Goal: Task Accomplishment & Management: Manage account settings

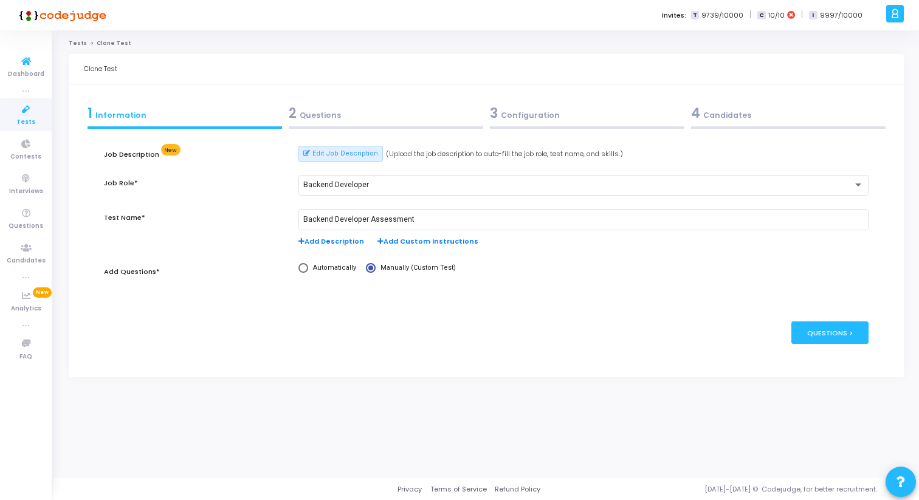
click at [19, 117] on span "Tests" at bounding box center [25, 122] width 19 height 10
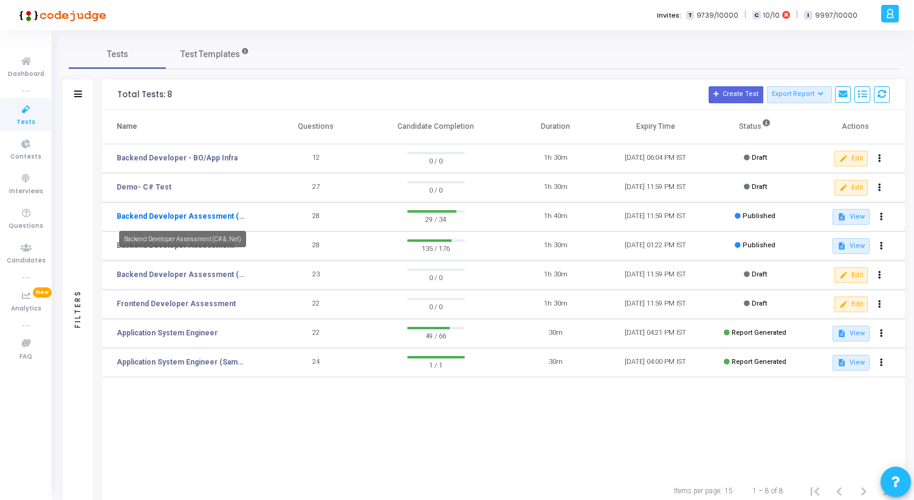
click at [228, 218] on link "Backend Developer Assessment (C# & .Net)" at bounding box center [182, 216] width 131 height 11
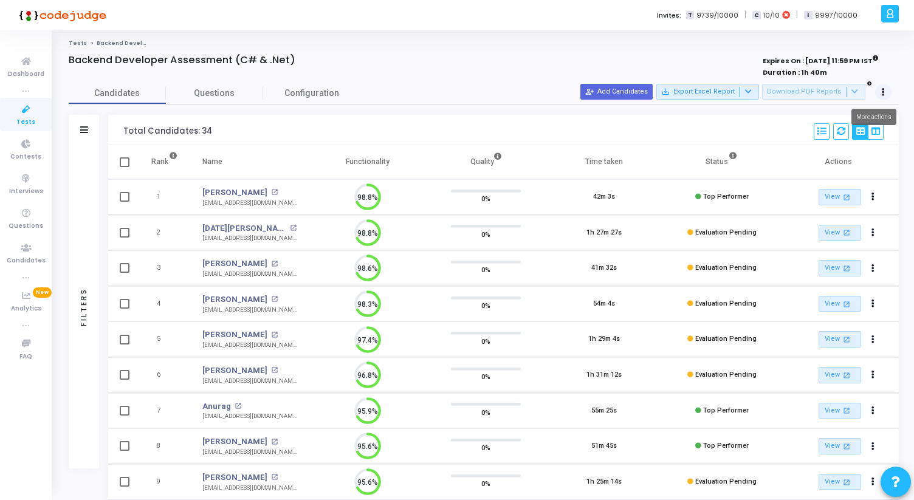
click at [883, 89] on icon at bounding box center [883, 92] width 3 height 6
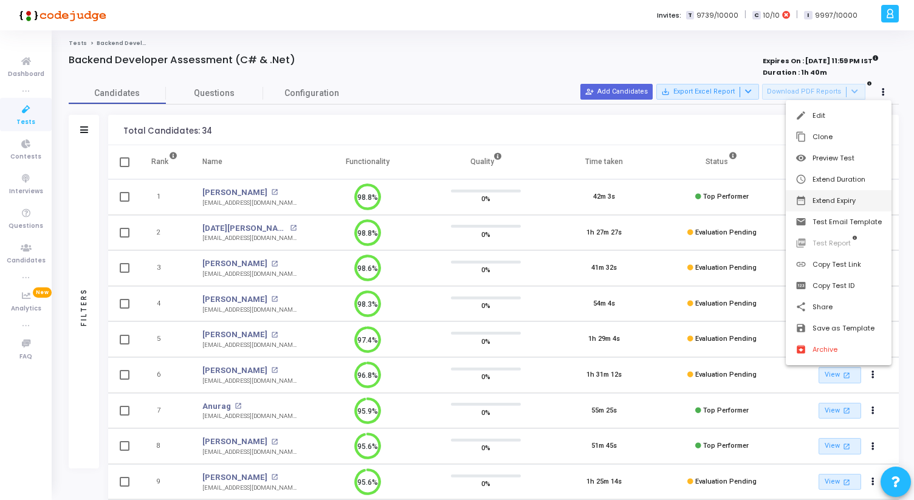
click at [847, 206] on button "date_range Extend Expiry" at bounding box center [839, 200] width 106 height 21
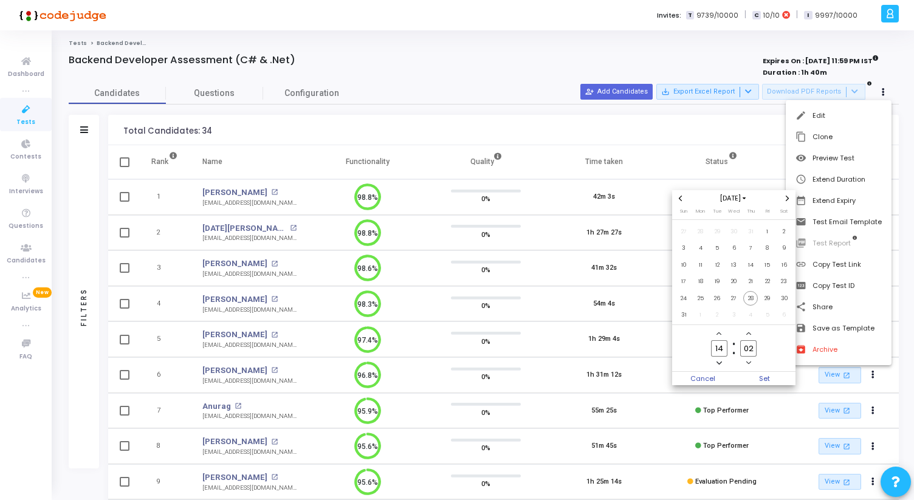
click at [785, 201] on span "Next month" at bounding box center [787, 198] width 10 height 10
click at [716, 296] on span "30" at bounding box center [717, 298] width 15 height 15
click at [765, 383] on span "Set" at bounding box center [765, 378] width 62 height 13
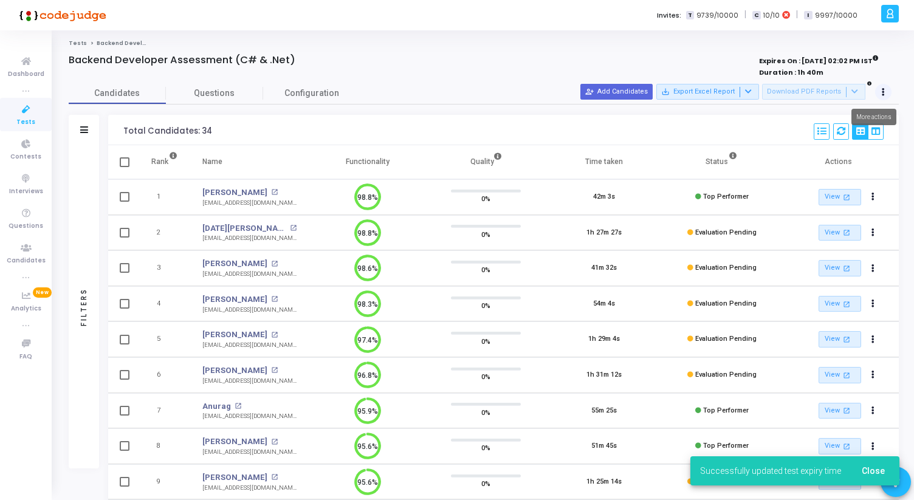
click at [882, 92] on icon at bounding box center [883, 92] width 3 height 6
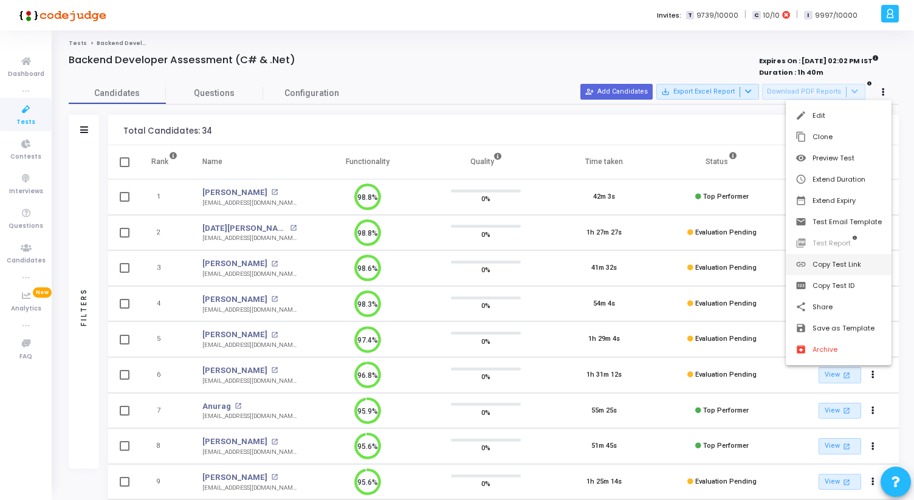
click at [820, 258] on button "link Copy Test Link" at bounding box center [839, 264] width 106 height 21
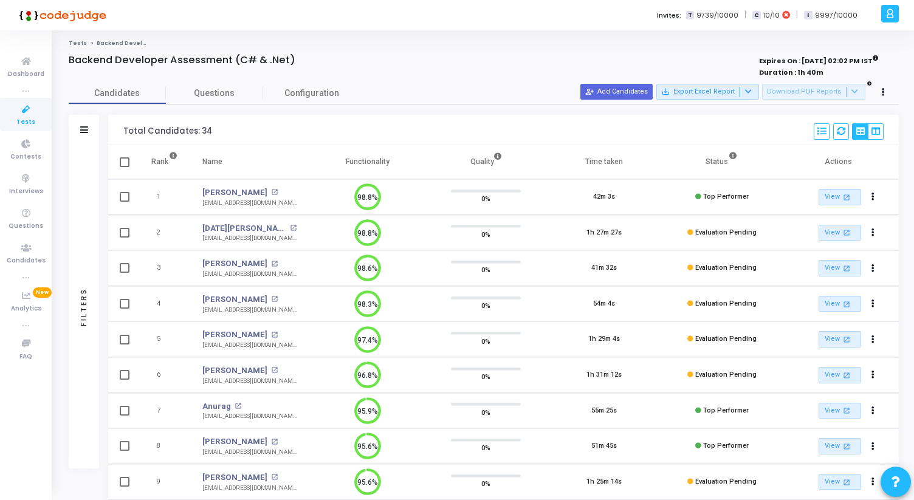
drag, startPoint x: 69, startPoint y: 58, endPoint x: 292, endPoint y: 68, distance: 223.2
click at [292, 69] on div "Backend Developer Assessment (C# & .Net)" at bounding box center [312, 67] width 486 height 26
click at [300, 50] on div "Tests Backend Developer Assessment (C# & .Net) Backend Developer Assessment (C#…" at bounding box center [484, 393] width 830 height 708
drag, startPoint x: 293, startPoint y: 63, endPoint x: 58, endPoint y: 55, distance: 235.3
click at [58, 55] on div "Tests Backend Developer Assessment (C# & .Net) Backend Developer Assessment (C#…" at bounding box center [483, 393] width 860 height 708
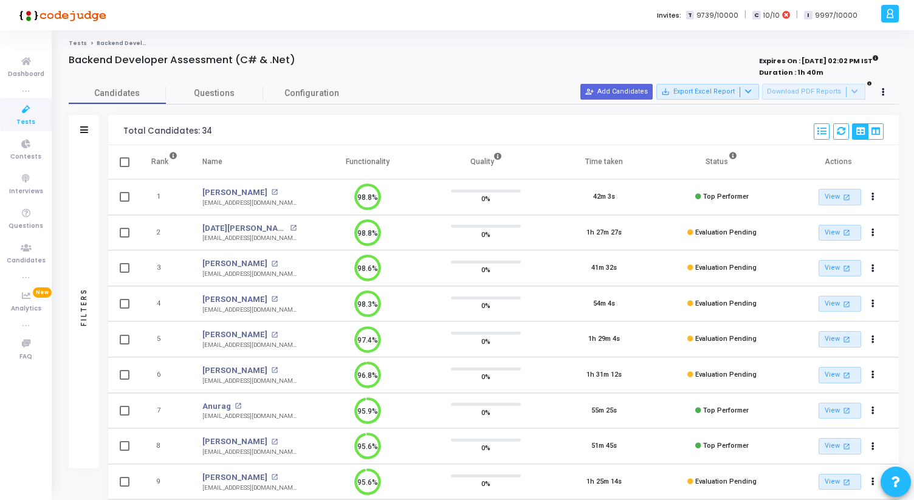
click at [58, 50] on div "Tests Backend Developer Assessment (C# & .Net) Backend Developer Assessment (C#…" at bounding box center [483, 393] width 860 height 708
drag, startPoint x: 58, startPoint y: 50, endPoint x: 293, endPoint y: 61, distance: 234.8
click at [293, 61] on div "Tests Backend Developer Assessment (C# & .Net) Backend Developer Assessment (C#…" at bounding box center [483, 393] width 860 height 708
click at [293, 61] on div "Backend Developer Assessment (C# & .Net)" at bounding box center [312, 60] width 486 height 12
drag, startPoint x: 293, startPoint y: 61, endPoint x: 66, endPoint y: 56, distance: 227.3
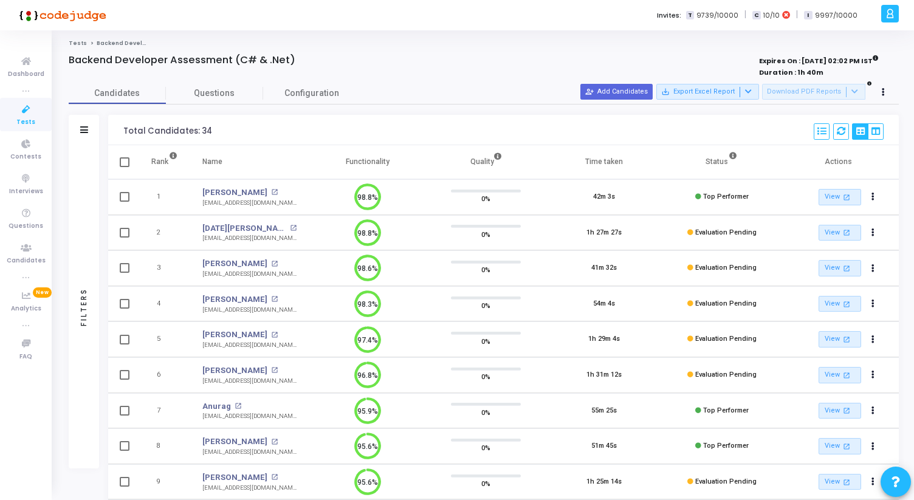
click at [66, 56] on div "Backend Developer Assessment (C# & .Net) Expires On : [DATE] 02:02 PM IST Durat…" at bounding box center [484, 400] width 842 height 693
drag, startPoint x: 66, startPoint y: 56, endPoint x: 298, endPoint y: 55, distance: 232.1
click at [298, 55] on div "Backend Developer Assessment (C# & .Net) Expires On : [DATE] 02:02 PM IST Durat…" at bounding box center [484, 400] width 842 height 693
click at [298, 55] on div "Backend Developer Assessment (C# & .Net)" at bounding box center [312, 60] width 486 height 12
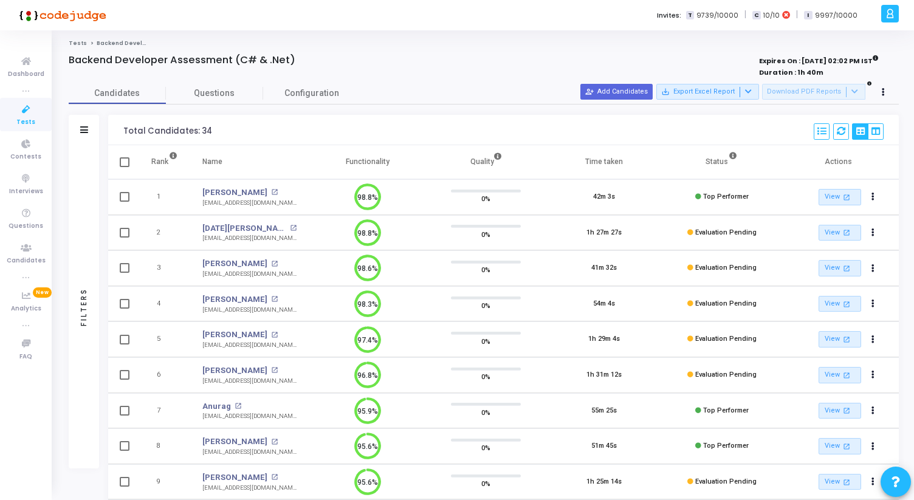
drag, startPoint x: 298, startPoint y: 55, endPoint x: 62, endPoint y: 51, distance: 235.7
click at [62, 51] on div "Tests Backend Developer Assessment (C# & .Net) Backend Developer Assessment (C#…" at bounding box center [483, 393] width 860 height 708
drag, startPoint x: 70, startPoint y: 61, endPoint x: 315, endPoint y: 58, distance: 245.4
click at [315, 58] on div "Backend Developer Assessment (C# & .Net)" at bounding box center [312, 60] width 486 height 12
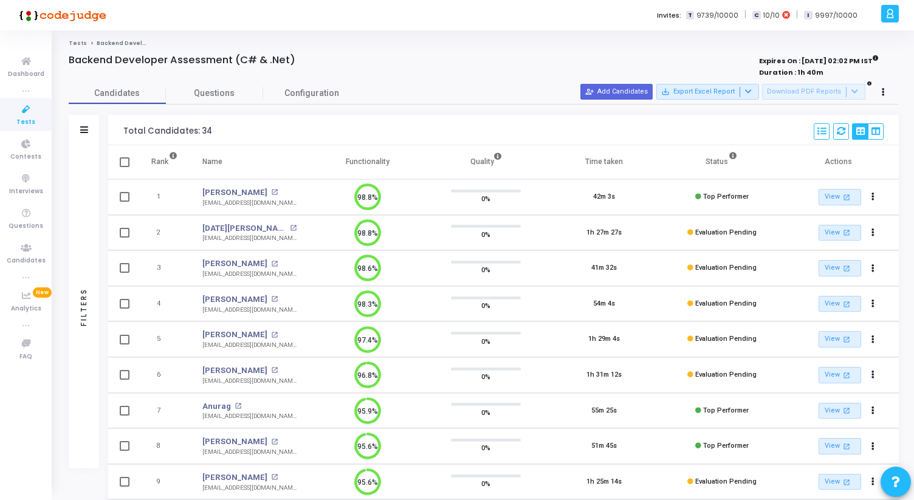
click at [315, 58] on div "Backend Developer Assessment (C# & .Net)" at bounding box center [312, 60] width 486 height 12
drag, startPoint x: 315, startPoint y: 58, endPoint x: 78, endPoint y: 56, distance: 237.6
click at [78, 56] on div "Backend Developer Assessment (C# & .Net)" at bounding box center [312, 60] width 486 height 12
click at [78, 56] on h4 "Backend Developer Assessment (C# & .Net)" at bounding box center [182, 60] width 227 height 12
drag, startPoint x: 70, startPoint y: 57, endPoint x: 293, endPoint y: 67, distance: 223.8
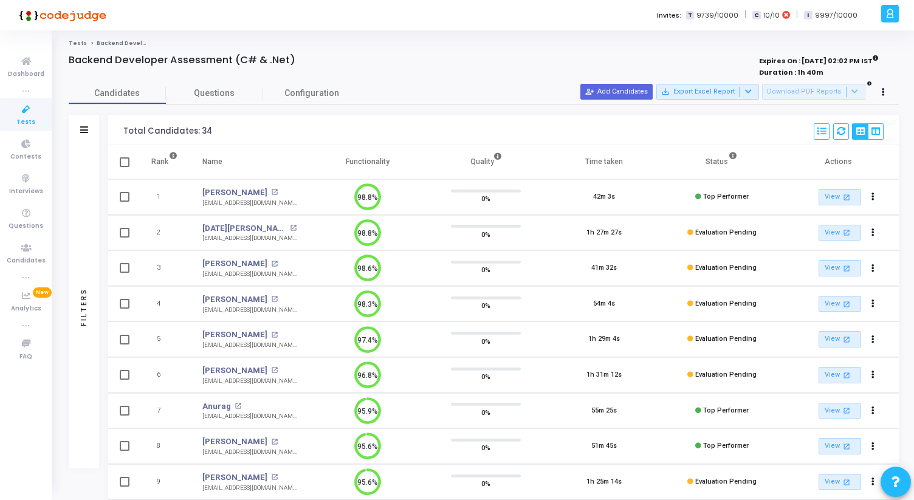
click at [293, 67] on div "Backend Developer Assessment (C# & .Net)" at bounding box center [312, 67] width 486 height 26
click at [295, 55] on div "Backend Developer Assessment (C# & .Net)" at bounding box center [312, 60] width 486 height 12
drag, startPoint x: 295, startPoint y: 56, endPoint x: 66, endPoint y: 55, distance: 228.4
click at [66, 55] on div "Backend Developer Assessment (C# & .Net) Expires On : [DATE] 02:02 PM IST Durat…" at bounding box center [484, 400] width 842 height 693
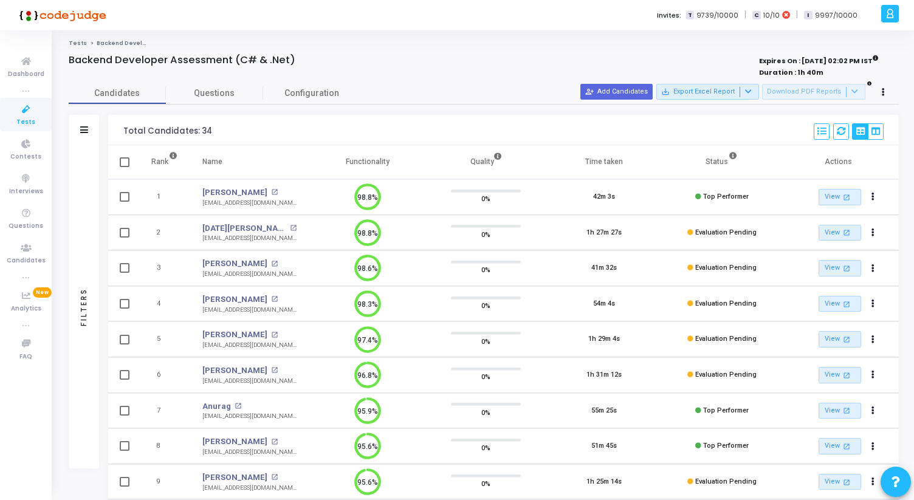
drag, startPoint x: 66, startPoint y: 55, endPoint x: 293, endPoint y: 56, distance: 227.2
click at [293, 57] on div "Backend Developer Assessment (C# & .Net) Expires On : [DATE] 02:02 PM IST Durat…" at bounding box center [484, 400] width 842 height 693
click at [293, 56] on div "Backend Developer Assessment (C# & .Net)" at bounding box center [312, 60] width 486 height 12
drag, startPoint x: 295, startPoint y: 56, endPoint x: 66, endPoint y: 55, distance: 228.4
click at [66, 55] on div "Backend Developer Assessment (C# & .Net) Expires On : [DATE] 02:02 PM IST Durat…" at bounding box center [484, 400] width 842 height 693
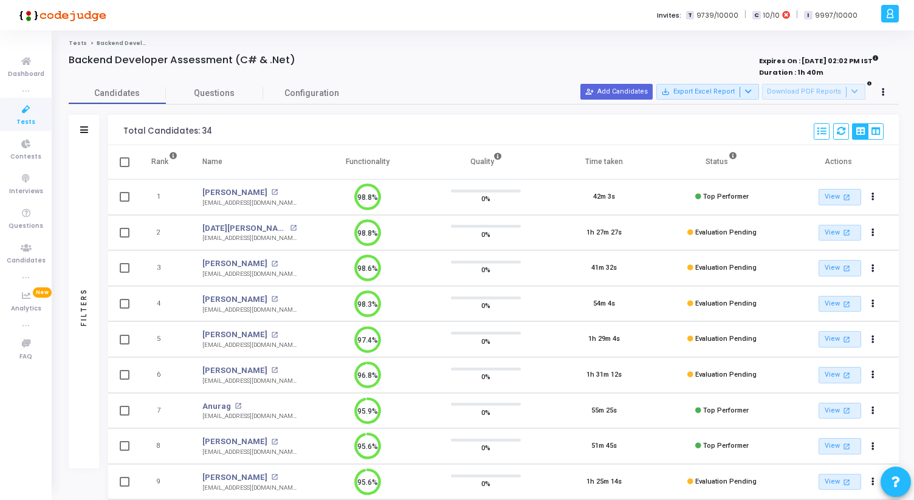
click at [66, 55] on div "Backend Developer Assessment (C# & .Net) Expires On : [DATE] 02:02 PM IST Durat…" at bounding box center [484, 400] width 842 height 693
drag, startPoint x: 69, startPoint y: 63, endPoint x: 301, endPoint y: 58, distance: 231.5
click at [301, 58] on div "Backend Developer Assessment (C# & .Net)" at bounding box center [312, 60] width 486 height 12
drag, startPoint x: 301, startPoint y: 58, endPoint x: 57, endPoint y: 51, distance: 243.7
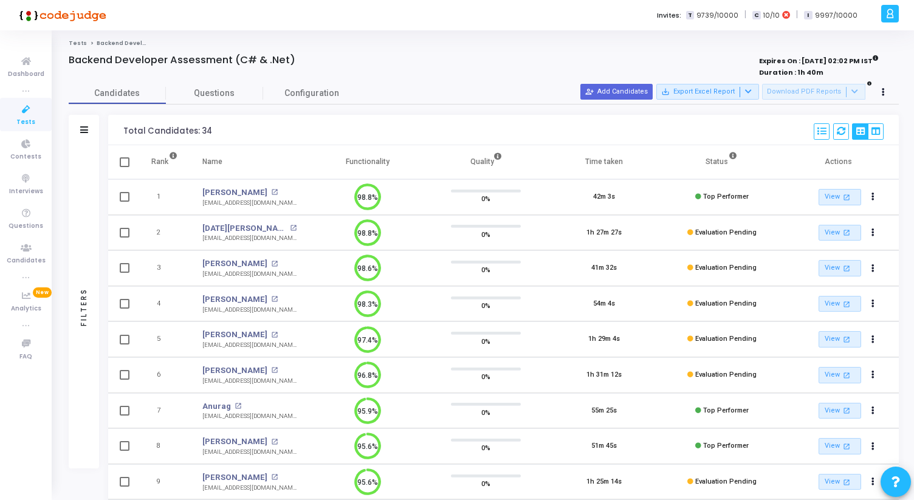
click at [58, 52] on div "Tests Backend Developer Assessment (C# & .Net) Backend Developer Assessment (C#…" at bounding box center [483, 393] width 860 height 708
click at [57, 51] on div "Tests Backend Developer Assessment (C# & .Net) Backend Developer Assessment (C#…" at bounding box center [483, 393] width 860 height 708
drag, startPoint x: 65, startPoint y: 35, endPoint x: 335, endPoint y: 74, distance: 272.4
click at [335, 74] on div "Tests Backend Developer Assessment (C# & .Net) Backend Developer Assessment (C#…" at bounding box center [483, 393] width 860 height 726
click at [335, 74] on div at bounding box center [312, 72] width 486 height 13
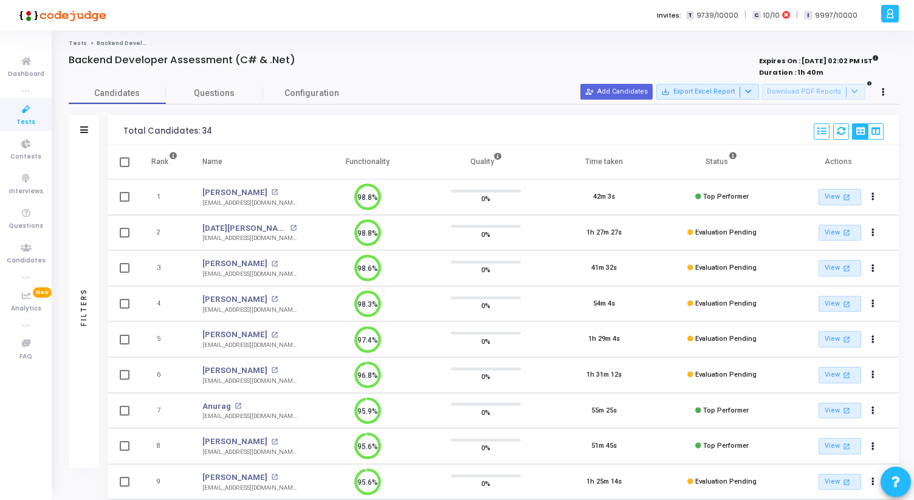
drag, startPoint x: 315, startPoint y: 66, endPoint x: 60, endPoint y: 43, distance: 255.6
click at [60, 43] on div "Tests Backend Developer Assessment (C# & .Net) Backend Developer Assessment (C#…" at bounding box center [483, 393] width 860 height 708
drag, startPoint x: 60, startPoint y: 43, endPoint x: 296, endPoint y: 59, distance: 236.9
click at [296, 60] on div "Tests Backend Developer Assessment (C# & .Net) Backend Developer Assessment (C#…" at bounding box center [483, 393] width 860 height 708
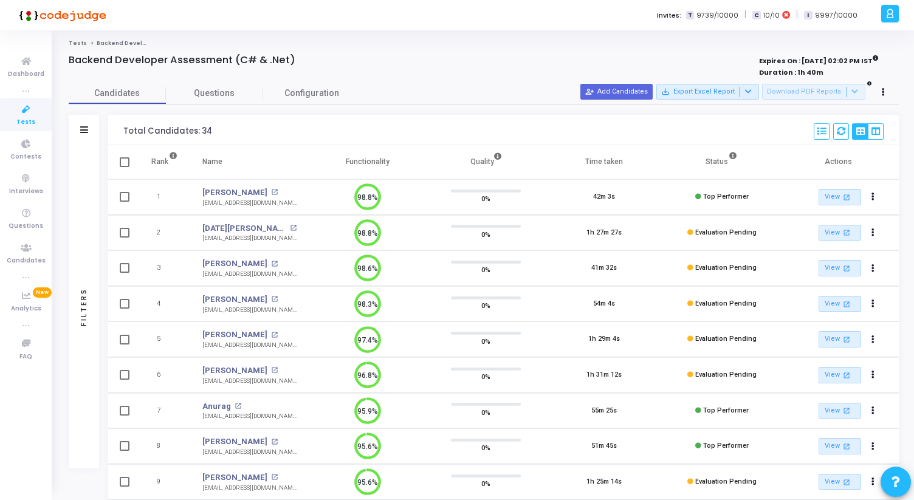
click at [296, 59] on div "Backend Developer Assessment (C# & .Net)" at bounding box center [312, 60] width 486 height 12
drag, startPoint x: 296, startPoint y: 59, endPoint x: 53, endPoint y: 41, distance: 243.1
click at [53, 41] on div "Tests Backend Developer Assessment (C# & .Net) Backend Developer Assessment (C#…" at bounding box center [483, 393] width 860 height 708
drag, startPoint x: 53, startPoint y: 41, endPoint x: 313, endPoint y: 56, distance: 259.9
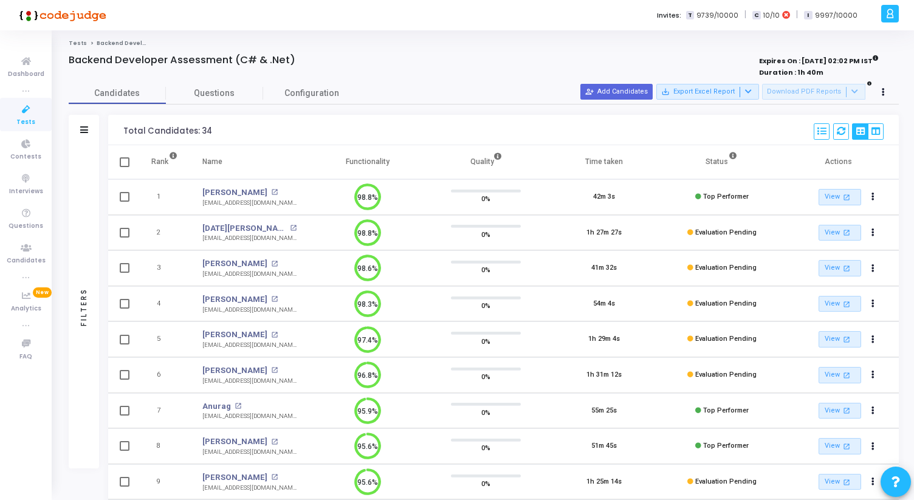
click at [313, 56] on div "Tests Backend Developer Assessment (C# & .Net) Backend Developer Assessment (C#…" at bounding box center [483, 393] width 860 height 708
click at [313, 56] on div "Backend Developer Assessment (C# & .Net)" at bounding box center [312, 60] width 486 height 12
drag, startPoint x: 313, startPoint y: 56, endPoint x: 61, endPoint y: 42, distance: 252.5
click at [61, 42] on div "Tests Backend Developer Assessment (C# & .Net) Backend Developer Assessment (C#…" at bounding box center [483, 393] width 860 height 708
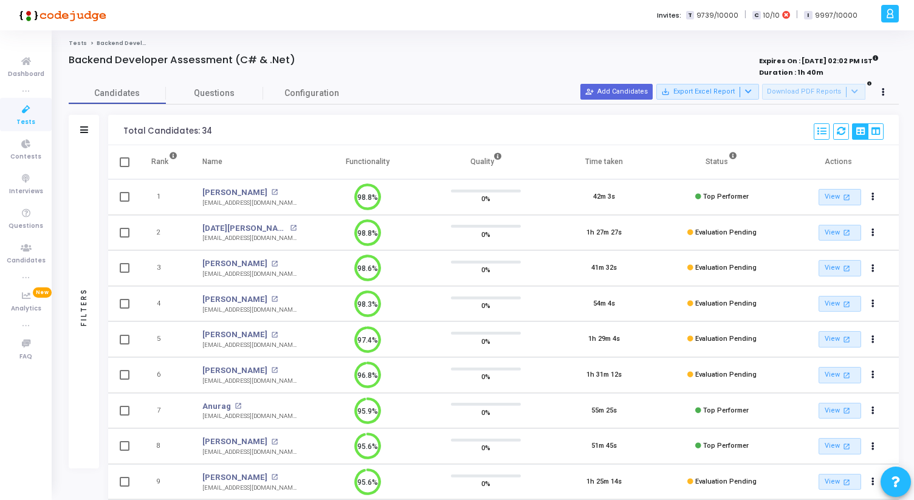
drag, startPoint x: 60, startPoint y: 41, endPoint x: 340, endPoint y: 83, distance: 282.6
click at [342, 83] on div "Tests Backend Developer Assessment (C# & .Net) Backend Developer Assessment (C#…" at bounding box center [483, 393] width 860 height 708
click at [306, 61] on div "Backend Developer Assessment (C# & .Net)" at bounding box center [312, 60] width 486 height 12
drag, startPoint x: 306, startPoint y: 61, endPoint x: 61, endPoint y: 41, distance: 245.6
click at [61, 41] on div "Tests Backend Developer Assessment (C# & .Net) Backend Developer Assessment (C#…" at bounding box center [483, 393] width 860 height 708
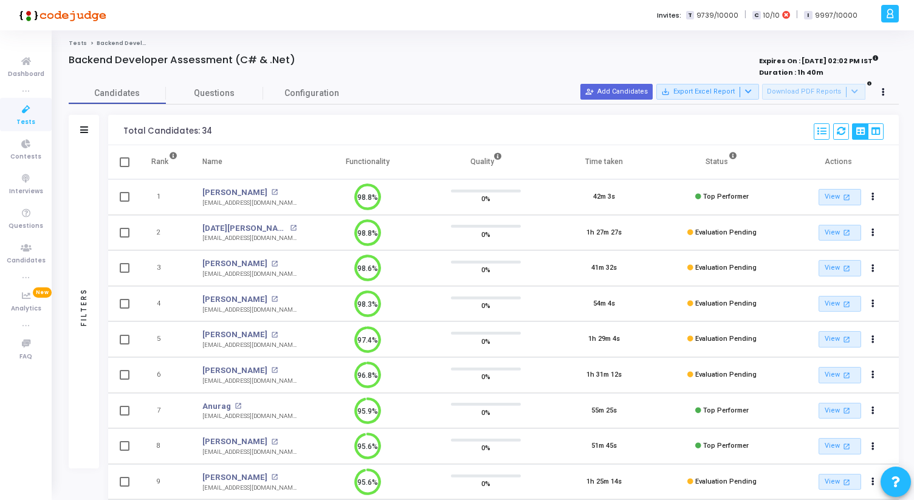
click at [61, 41] on div "Tests Backend Developer Assessment (C# & .Net) Backend Developer Assessment (C#…" at bounding box center [483, 393] width 860 height 708
drag, startPoint x: 298, startPoint y: 53, endPoint x: 58, endPoint y: 45, distance: 240.1
click at [58, 45] on div "Tests Backend Developer Assessment (C# & .Net) Backend Developer Assessment (C#…" at bounding box center [483, 393] width 860 height 708
drag, startPoint x: 58, startPoint y: 45, endPoint x: 298, endPoint y: 57, distance: 240.9
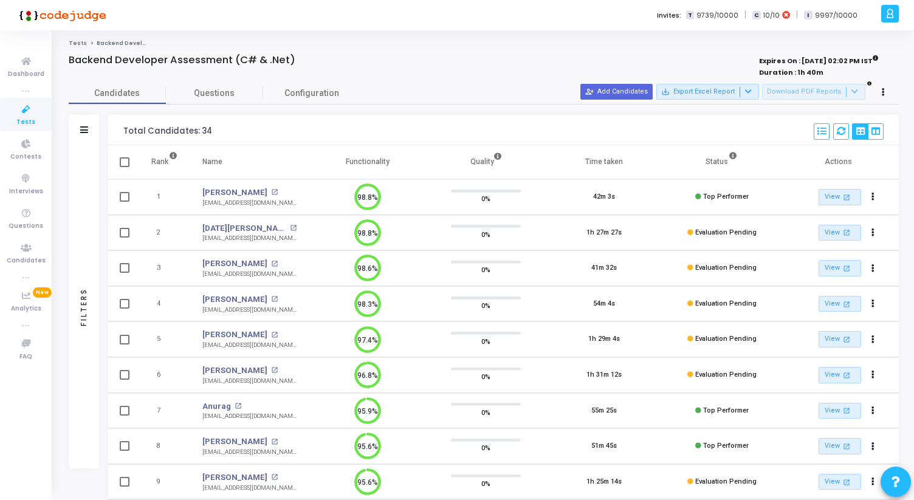
click at [298, 56] on div "Tests Backend Developer Assessment (C# & .Net) Backend Developer Assessment (C#…" at bounding box center [483, 393] width 860 height 708
click at [298, 57] on div "Backend Developer Assessment (C# & .Net)" at bounding box center [312, 60] width 486 height 12
drag, startPoint x: 298, startPoint y: 57, endPoint x: 58, endPoint y: 39, distance: 240.6
click at [59, 39] on div "Tests Backend Developer Assessment (C# & .Net) Backend Developer Assessment (C#…" at bounding box center [483, 393] width 860 height 726
click at [58, 39] on div "Tests Backend Developer Assessment (C# & .Net) Backend Developer Assessment (C#…" at bounding box center [483, 393] width 860 height 708
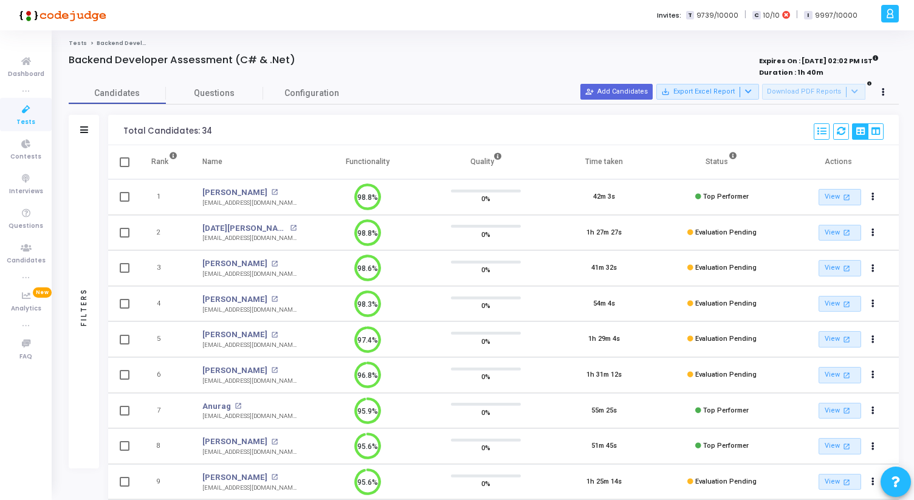
drag, startPoint x: 58, startPoint y: 39, endPoint x: 298, endPoint y: 63, distance: 240.5
click at [298, 61] on div "Tests Backend Developer Assessment (C# & .Net) Backend Developer Assessment (C#…" at bounding box center [483, 393] width 860 height 708
click at [298, 63] on div "Backend Developer Assessment (C# & .Net)" at bounding box center [312, 60] width 486 height 12
drag, startPoint x: 298, startPoint y: 63, endPoint x: 55, endPoint y: 39, distance: 243.6
click at [55, 39] on div "Tests Backend Developer Assessment (C# & .Net) Backend Developer Assessment (C#…" at bounding box center [483, 393] width 860 height 726
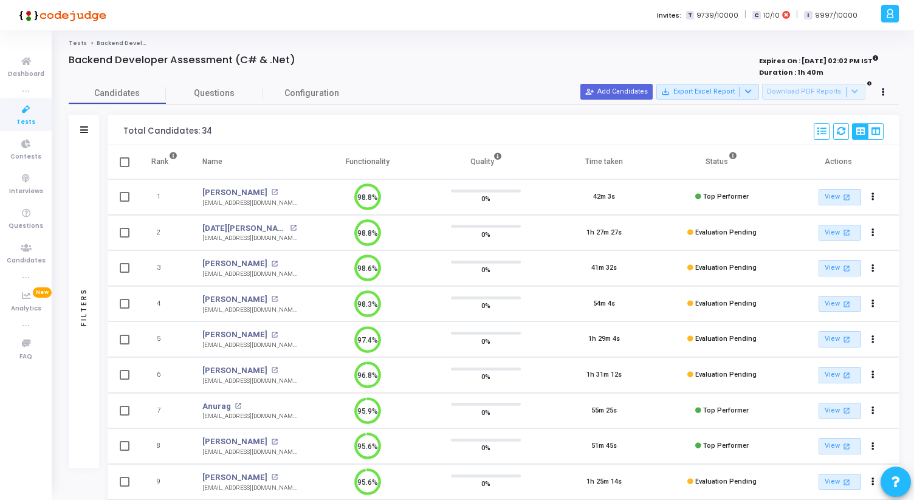
click at [55, 39] on div "Tests Backend Developer Assessment (C# & .Net) Backend Developer Assessment (C#…" at bounding box center [483, 393] width 860 height 726
click at [16, 118] on link "Tests" at bounding box center [26, 114] width 52 height 33
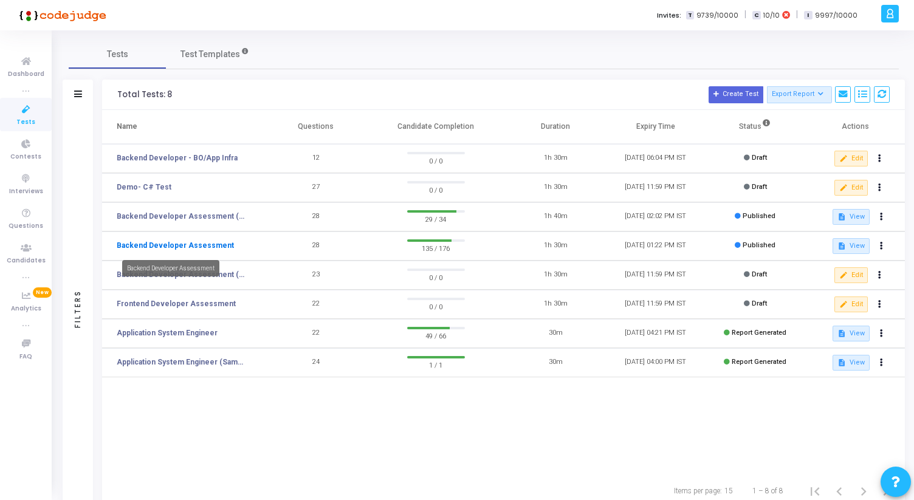
click at [166, 242] on link "Backend Developer Assessment" at bounding box center [175, 245] width 117 height 11
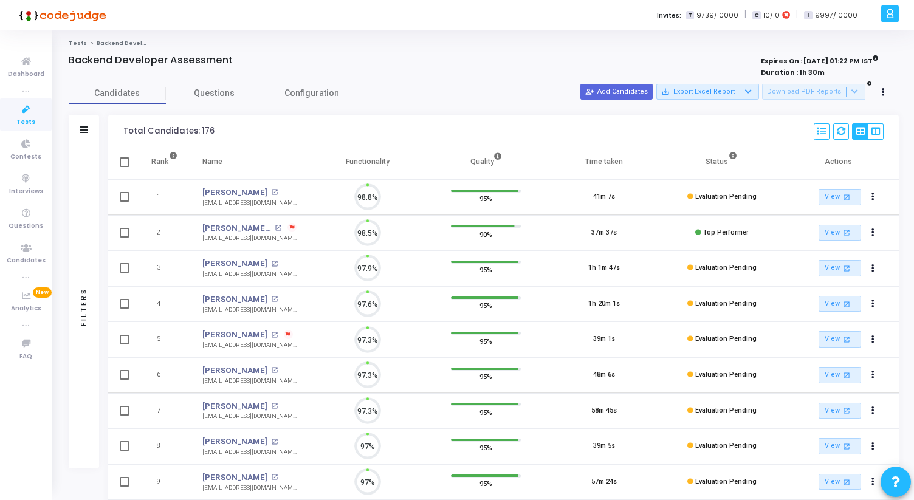
scroll to position [26, 31]
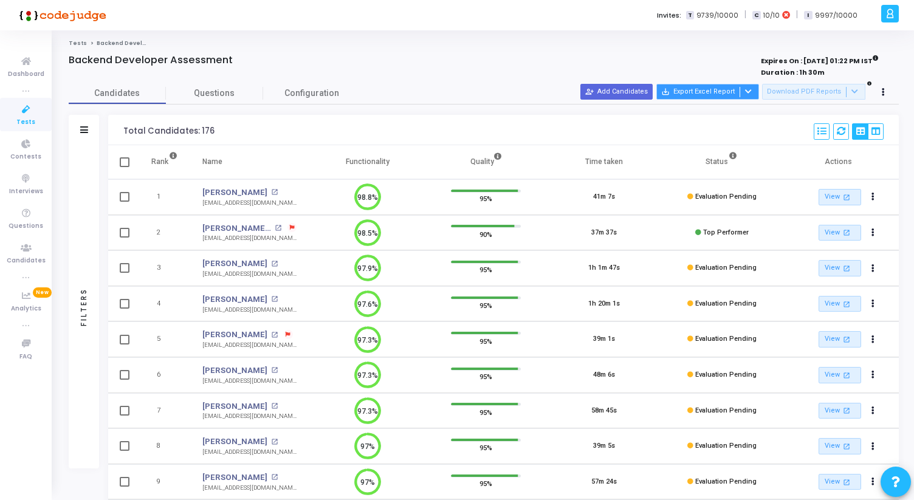
click at [754, 95] on div at bounding box center [746, 92] width 15 height 10
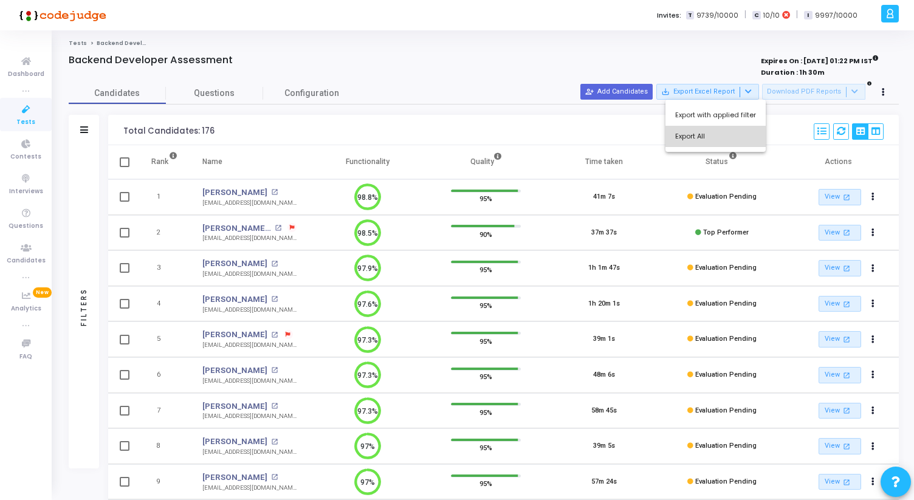
click at [727, 135] on button "Export All" at bounding box center [715, 136] width 100 height 21
